Goal: Communication & Community: Participate in discussion

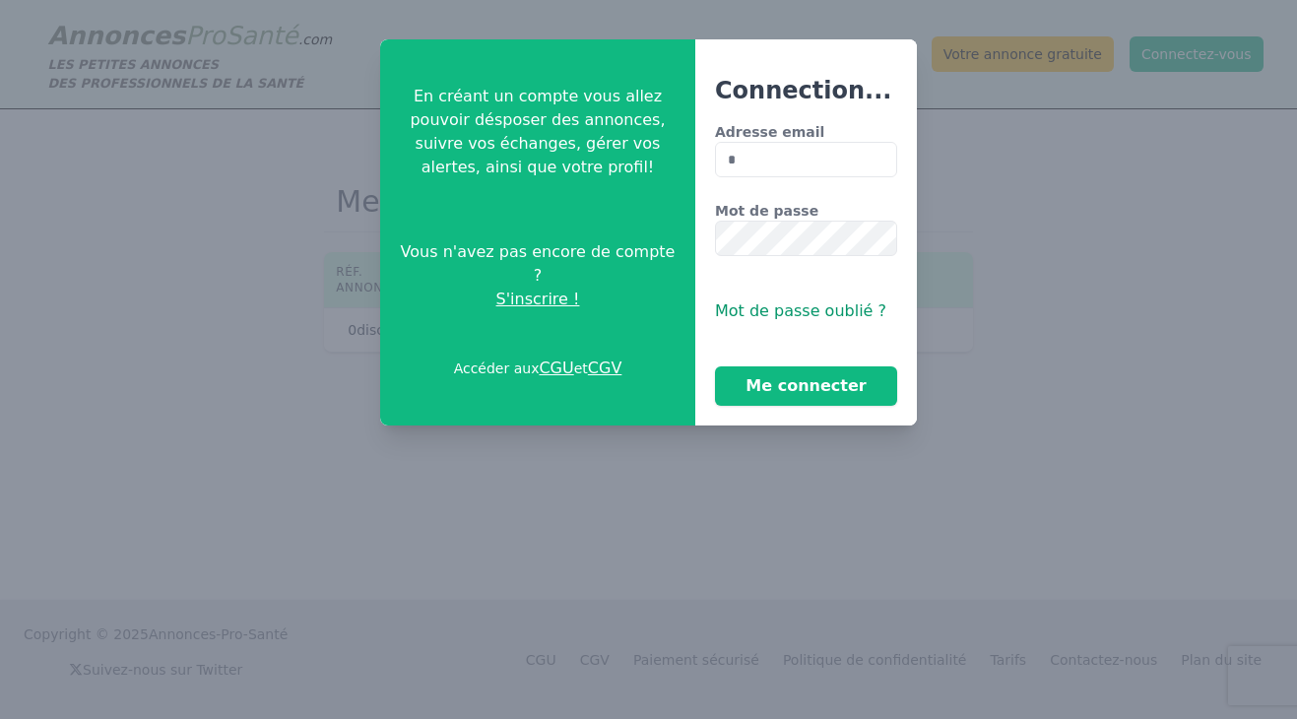
type input "**********"
click at [715, 366] on button "Me connecter" at bounding box center [806, 385] width 182 height 39
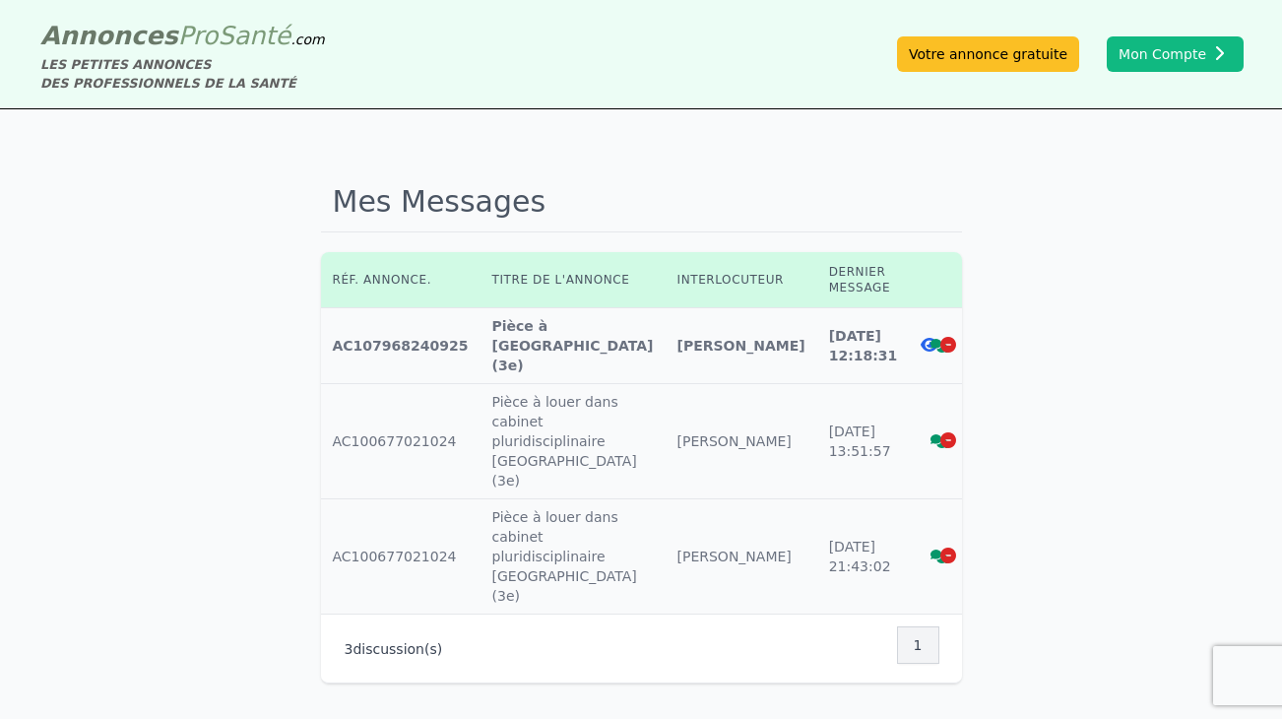
click at [930, 339] on icon at bounding box center [939, 346] width 18 height 14
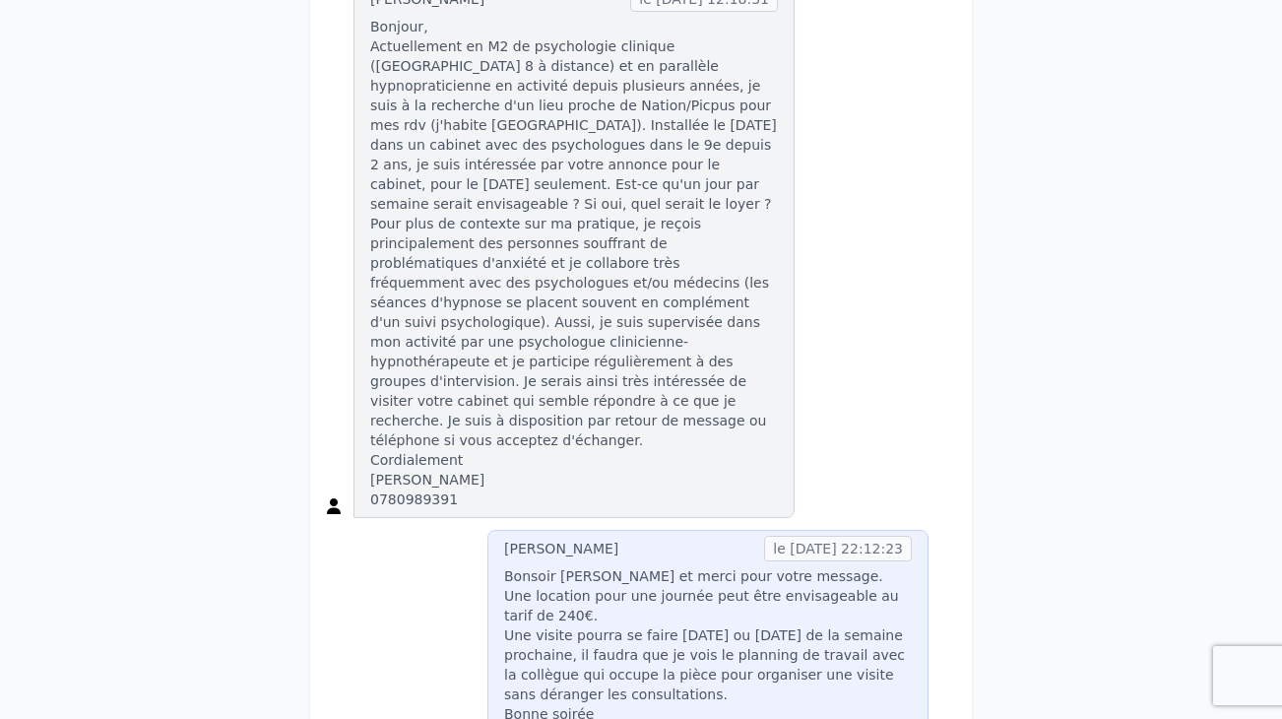
scroll to position [360, 0]
